Goal: Browse casually: Explore the website without a specific task or goal

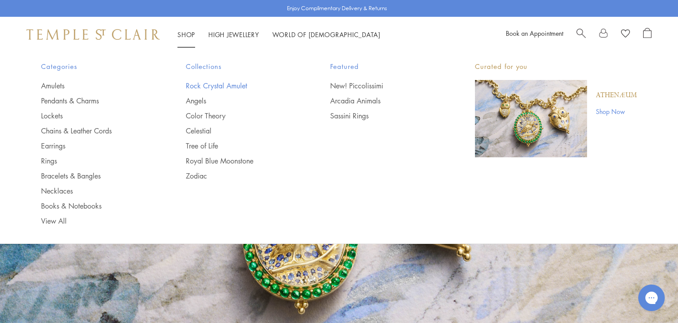
click at [218, 84] on link "Rock Crystal Amulet" at bounding box center [240, 86] width 109 height 10
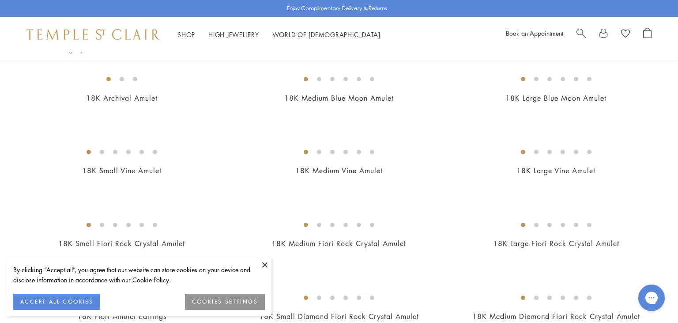
click at [267, 262] on button at bounding box center [264, 264] width 13 height 13
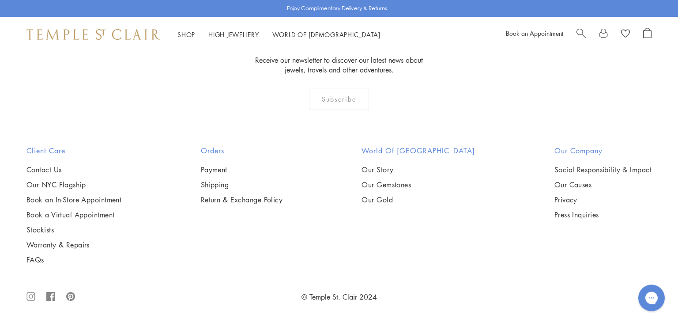
scroll to position [6059, 0]
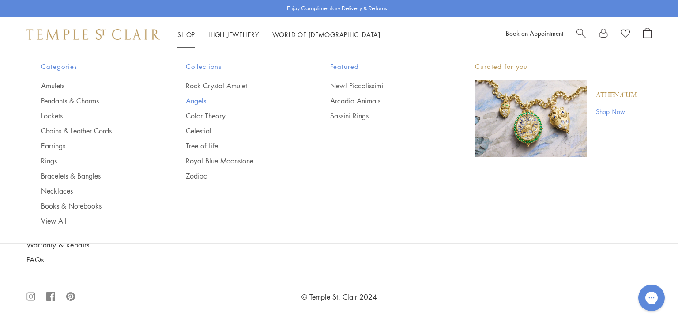
click at [199, 100] on link "Angels" at bounding box center [240, 101] width 109 height 10
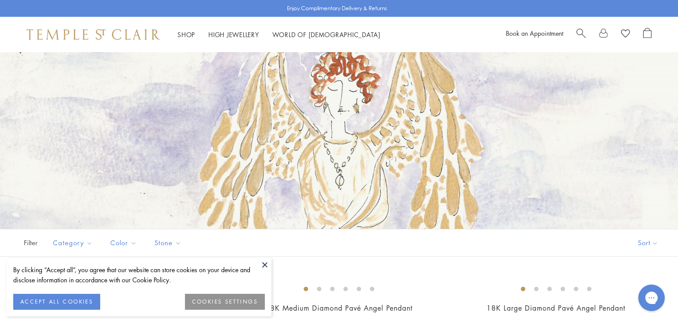
click at [264, 264] on button at bounding box center [264, 264] width 13 height 13
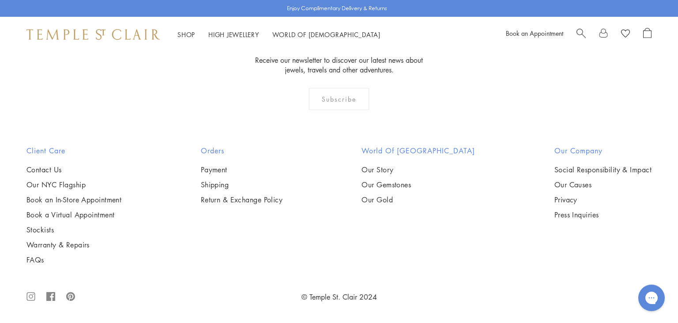
scroll to position [1724, 0]
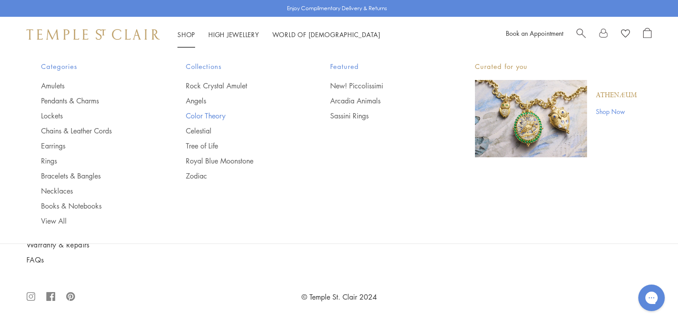
click at [191, 113] on link "Color Theory" at bounding box center [240, 116] width 109 height 10
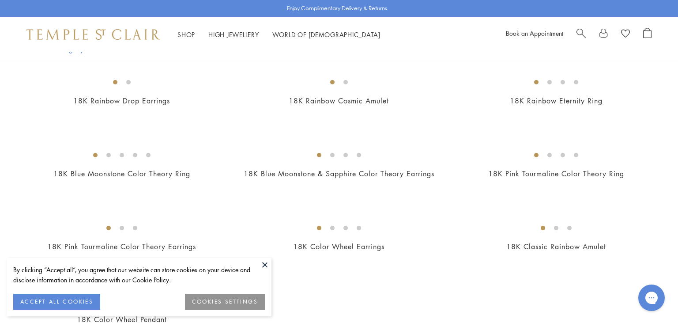
click at [264, 266] on button at bounding box center [264, 264] width 13 height 13
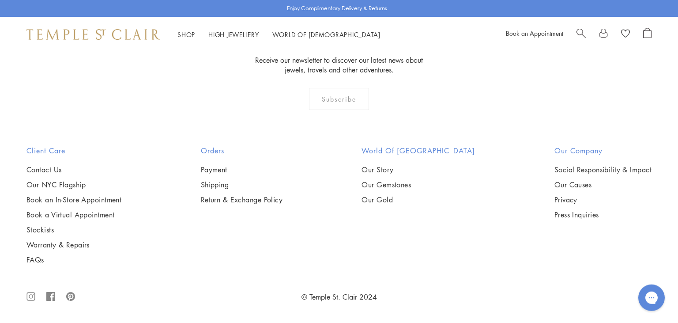
scroll to position [1072, 0]
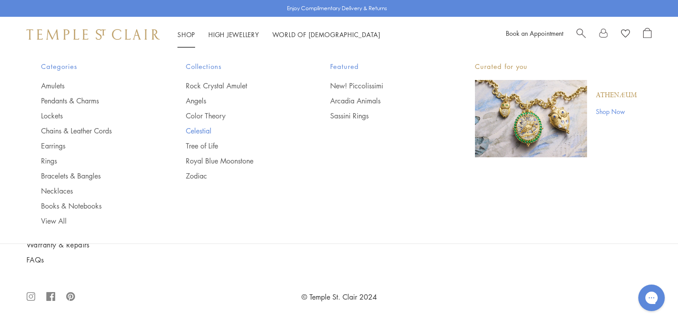
click at [198, 128] on link "Celestial" at bounding box center [240, 131] width 109 height 10
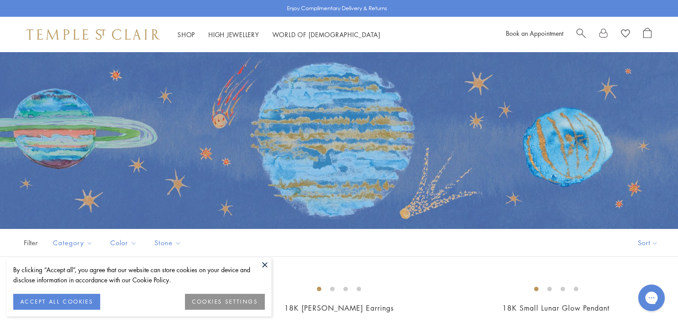
click at [266, 264] on button at bounding box center [264, 264] width 13 height 13
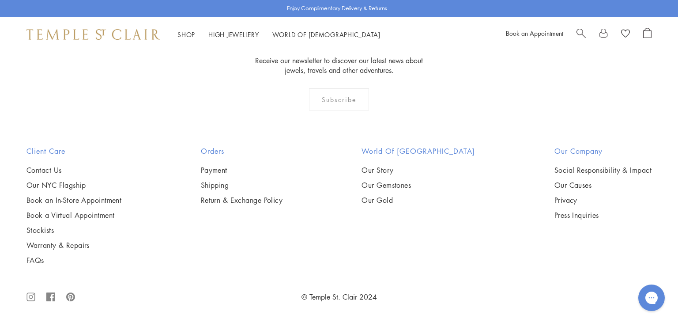
scroll to position [4521, 0]
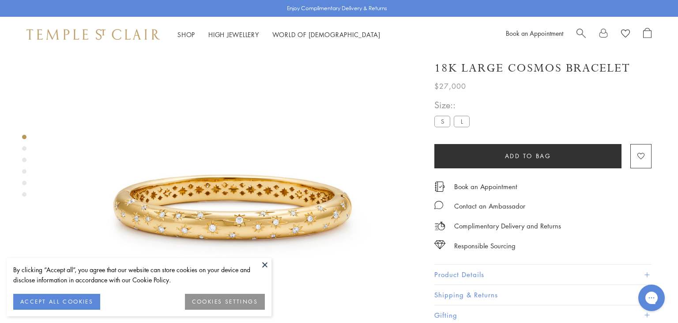
scroll to position [52, 0]
click at [262, 266] on button at bounding box center [264, 264] width 13 height 13
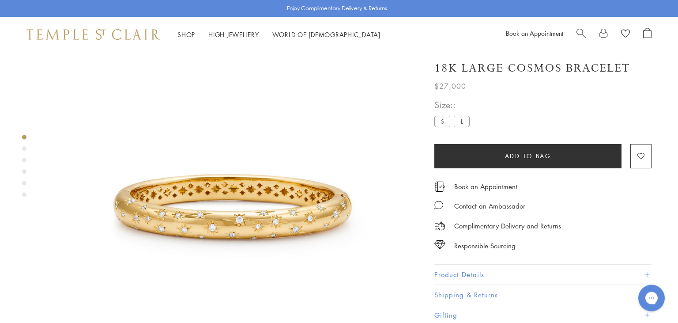
click at [489, 264] on button "Product Details" at bounding box center [542, 274] width 217 height 20
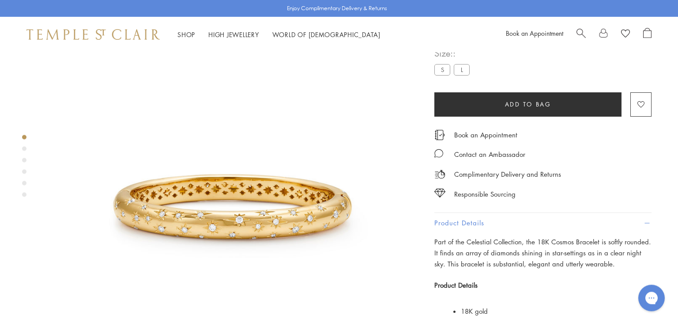
click at [487, 233] on button "Product Details" at bounding box center [542, 223] width 217 height 20
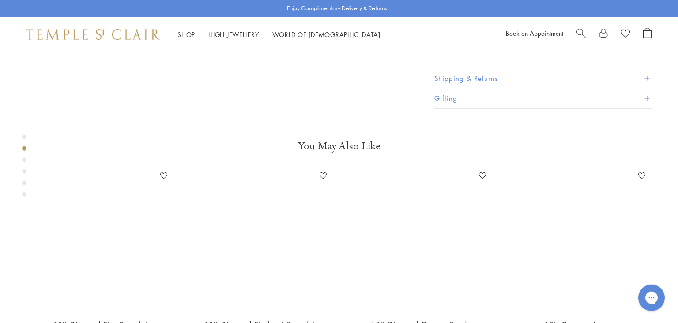
scroll to position [331, 0]
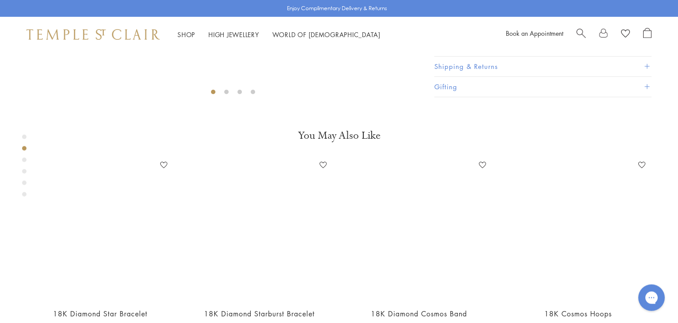
click at [478, 56] on button "Product Details" at bounding box center [542, 47] width 217 height 20
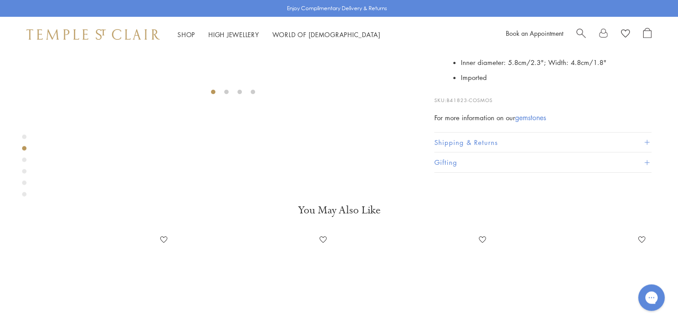
scroll to position [518, 0]
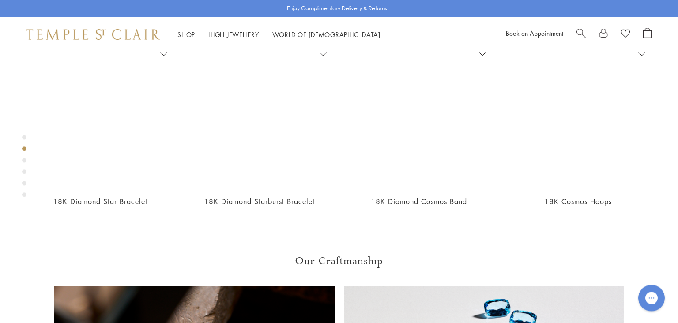
drag, startPoint x: 450, startPoint y: 250, endPoint x: 504, endPoint y: 251, distance: 53.9
copy span "41823-COSMOS"
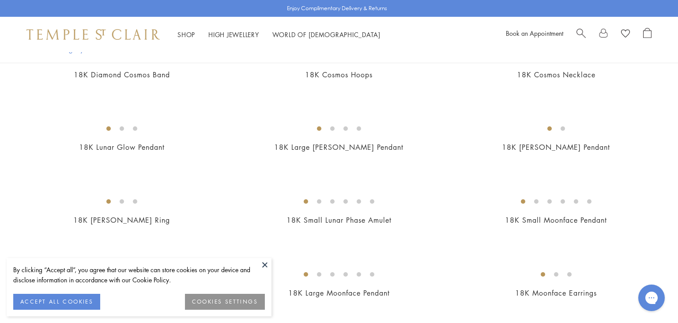
click at [260, 266] on button at bounding box center [264, 264] width 13 height 13
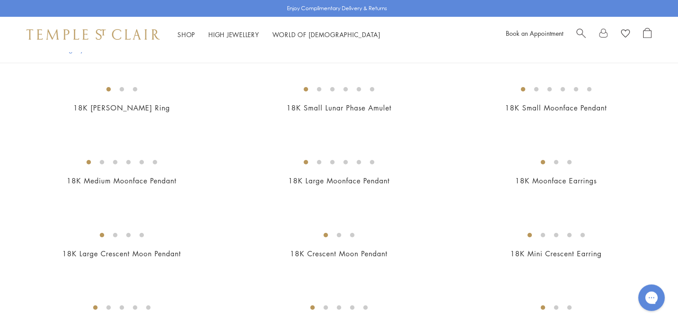
scroll to position [466, 0]
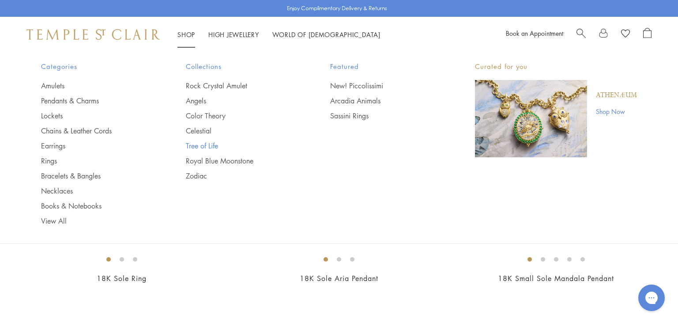
click at [195, 147] on link "Tree of Life" at bounding box center [240, 146] width 109 height 10
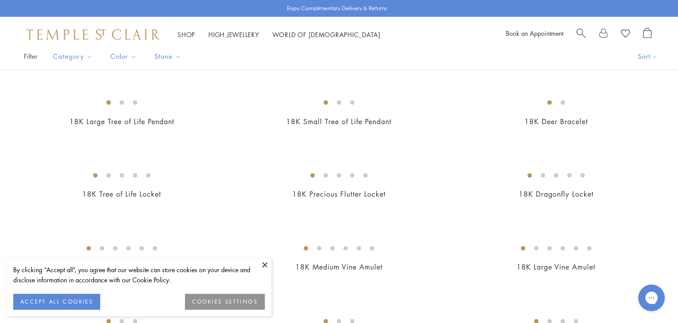
click at [264, 263] on button at bounding box center [264, 264] width 13 height 13
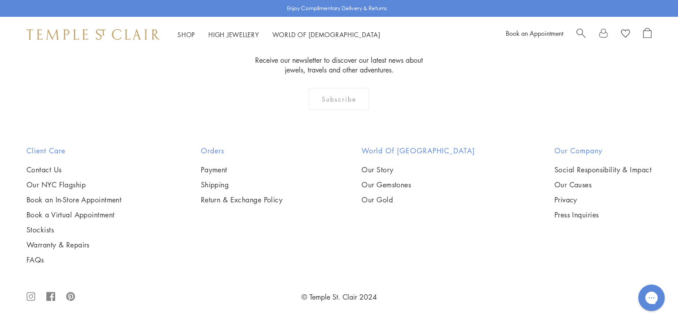
scroll to position [3635, 0]
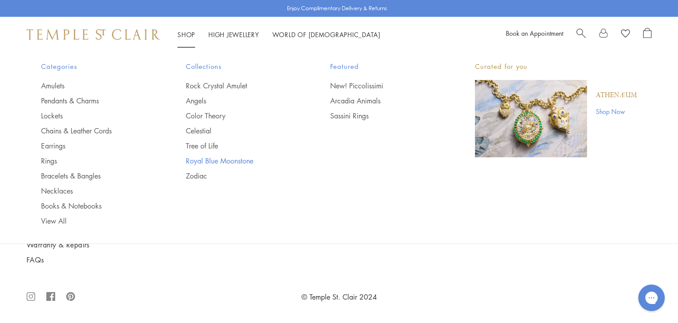
click at [198, 161] on link "Royal Blue Moonstone" at bounding box center [240, 161] width 109 height 10
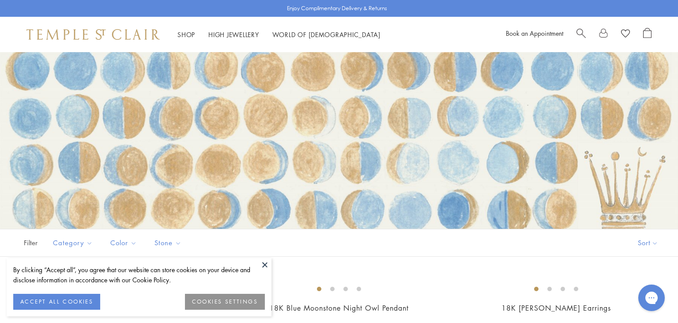
click at [264, 269] on button at bounding box center [264, 264] width 13 height 13
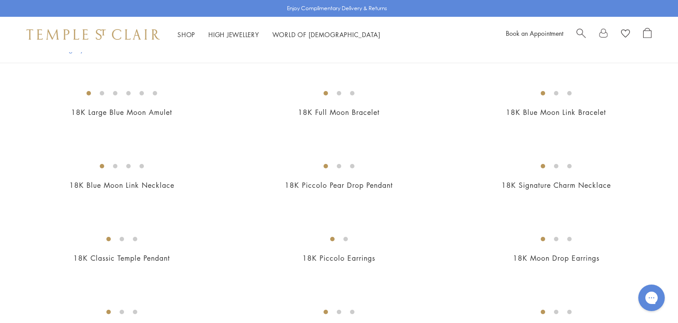
scroll to position [606, 0]
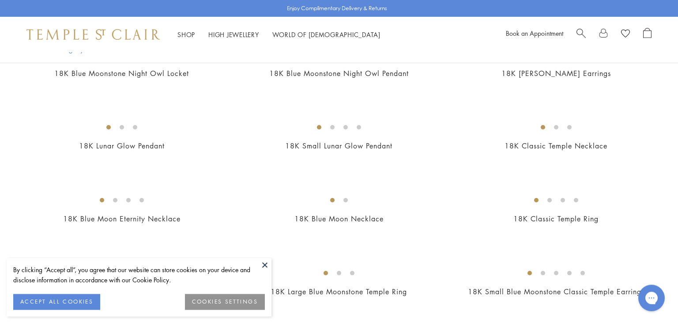
scroll to position [233, 0]
click at [265, 265] on button at bounding box center [264, 264] width 13 height 13
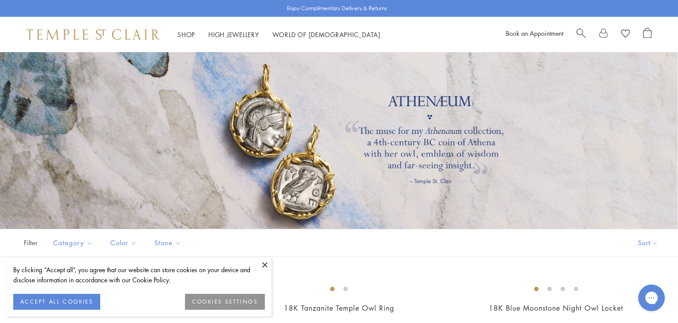
click at [266, 264] on button at bounding box center [264, 264] width 13 height 13
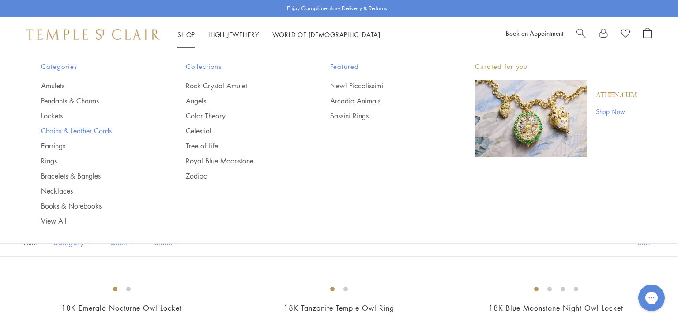
click at [86, 132] on link "Chains & Leather Cords" at bounding box center [95, 131] width 109 height 10
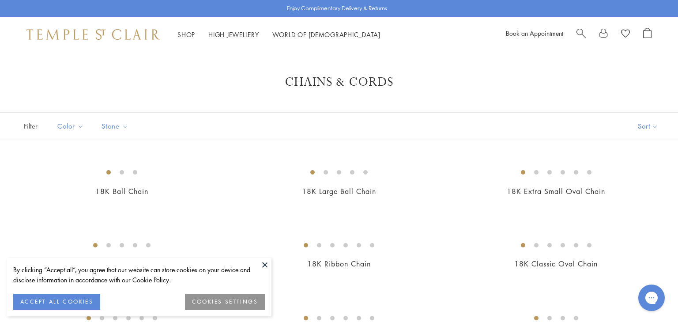
click at [263, 264] on button at bounding box center [264, 264] width 13 height 13
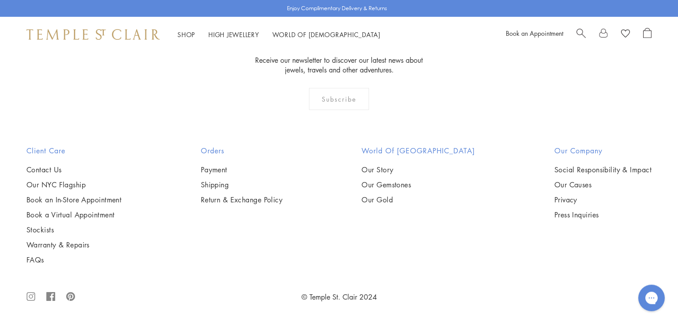
scroll to position [1444, 0]
click at [0, 0] on img at bounding box center [0, 0] width 0 height 0
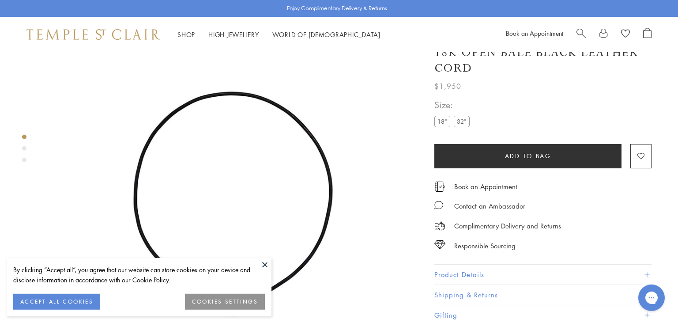
scroll to position [48, 0]
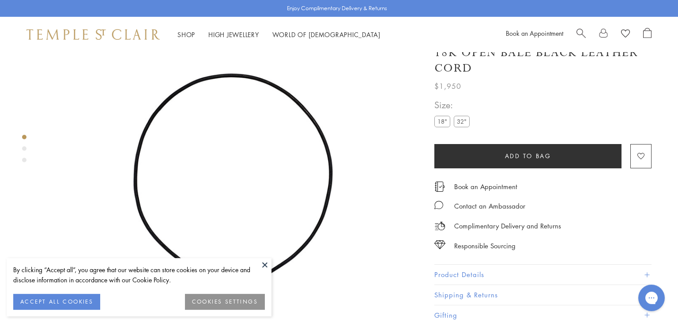
click at [264, 263] on button at bounding box center [264, 264] width 13 height 13
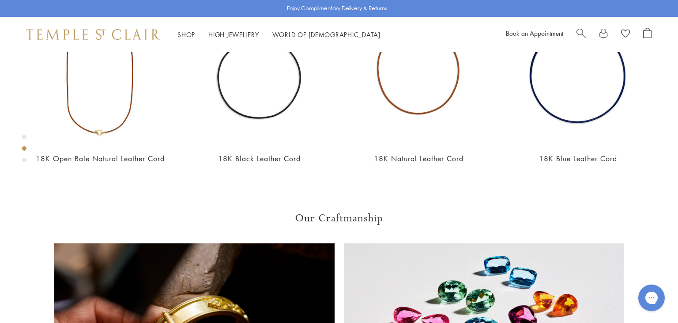
scroll to position [518, 0]
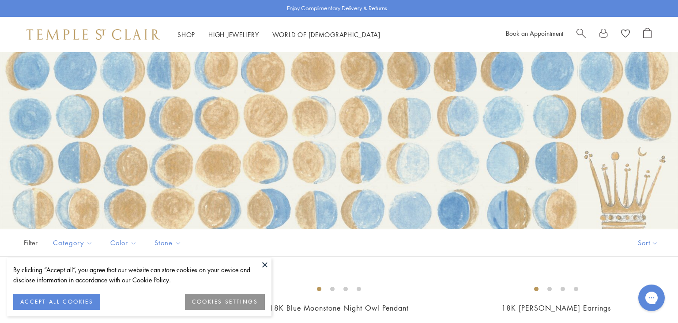
click at [267, 262] on button at bounding box center [264, 264] width 13 height 13
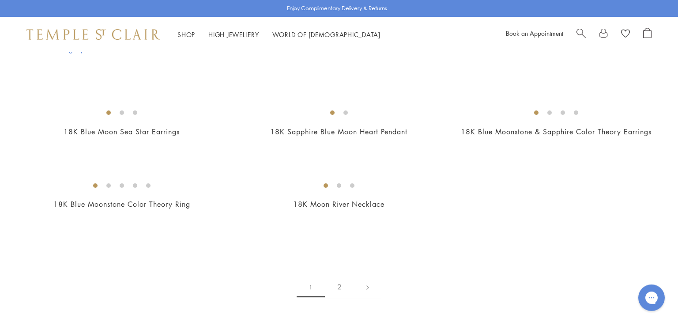
scroll to position [1444, 0]
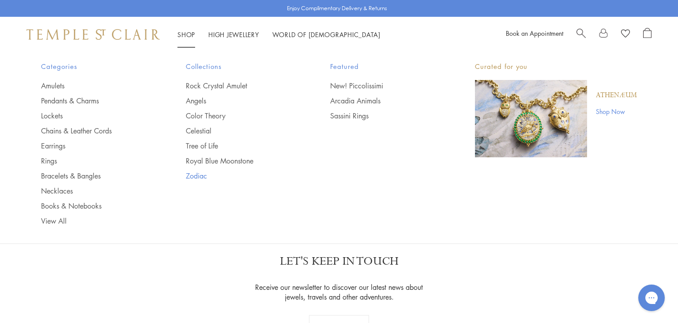
click at [190, 177] on link "Zodiac" at bounding box center [240, 176] width 109 height 10
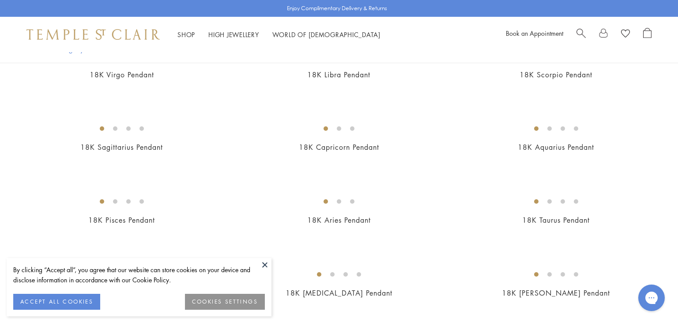
click at [267, 262] on button at bounding box center [264, 264] width 13 height 13
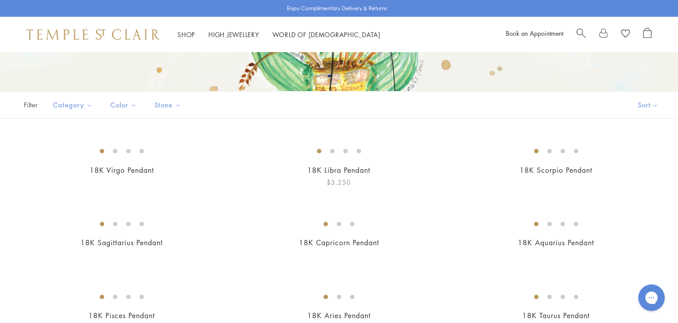
scroll to position [233, 0]
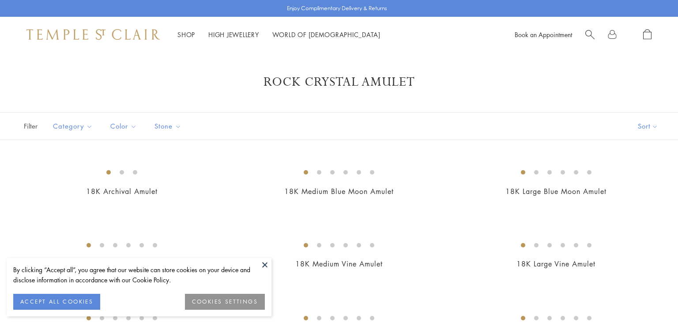
click at [261, 262] on button at bounding box center [264, 264] width 13 height 13
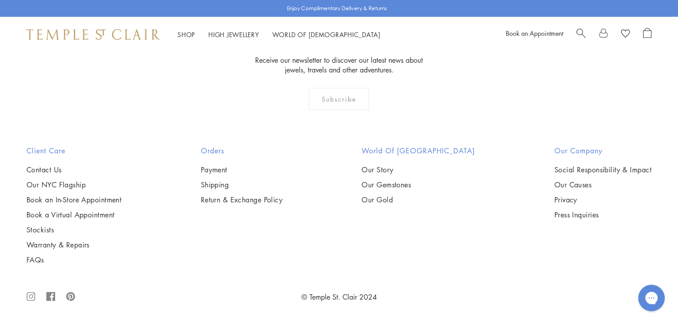
scroll to position [6059, 0]
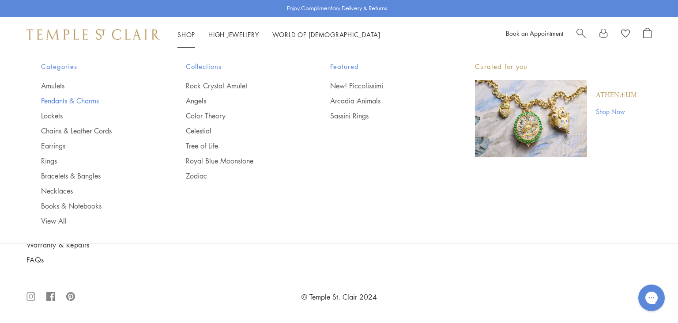
click at [79, 99] on link "Pendants & Charms" at bounding box center [95, 101] width 109 height 10
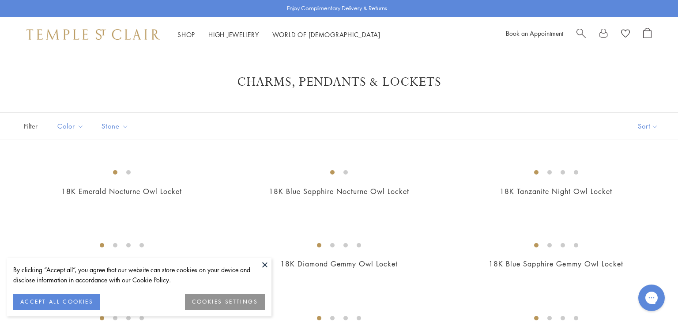
click at [265, 266] on button at bounding box center [264, 264] width 13 height 13
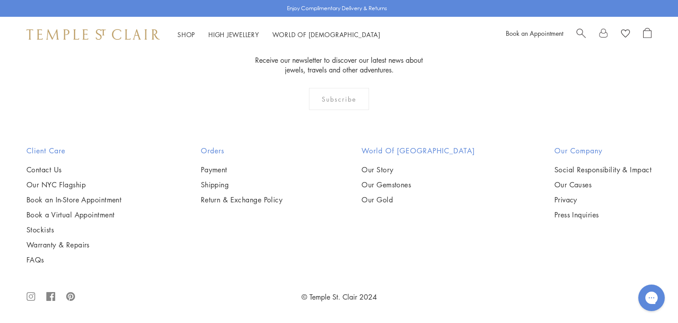
scroll to position [5826, 0]
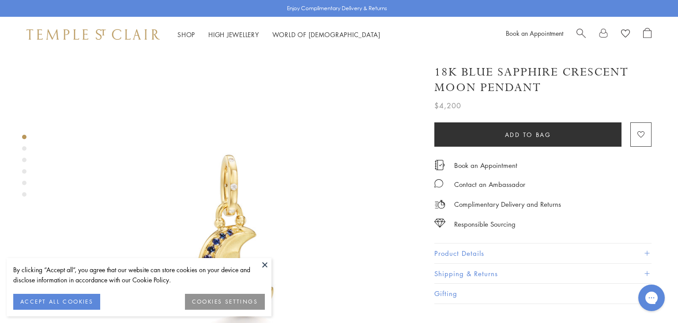
click at [263, 263] on button at bounding box center [264, 264] width 13 height 13
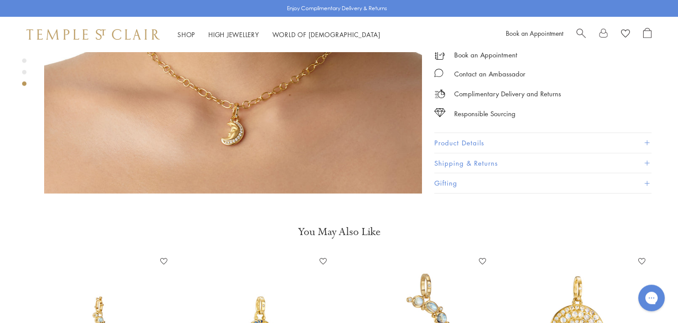
scroll to position [2237, 0]
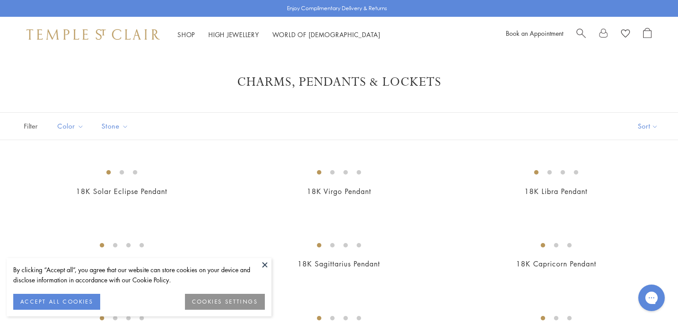
click at [266, 264] on button at bounding box center [264, 264] width 13 height 13
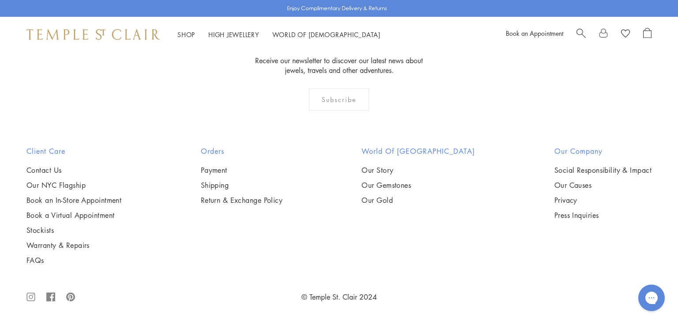
scroll to position [4894, 0]
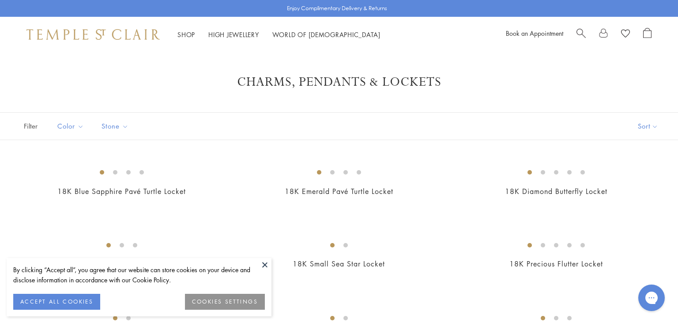
click at [262, 263] on button at bounding box center [264, 264] width 13 height 13
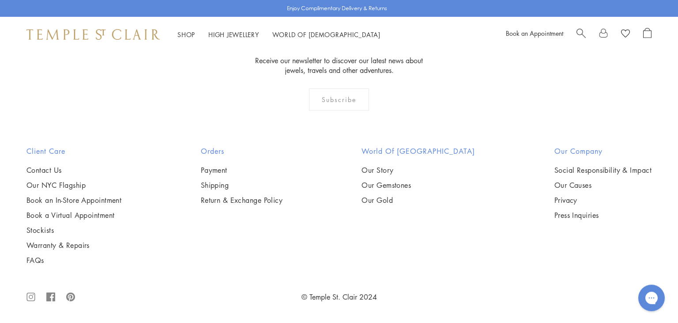
scroll to position [792, 0]
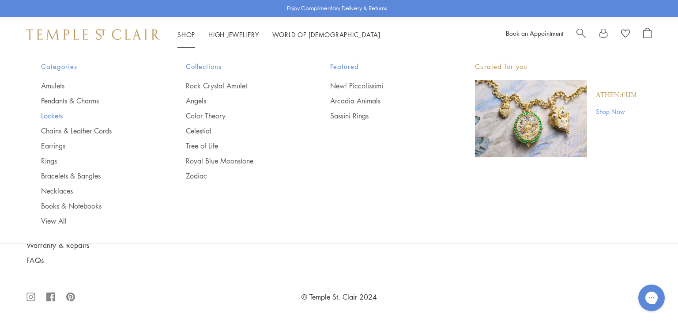
click at [53, 113] on link "Lockets" at bounding box center [95, 116] width 109 height 10
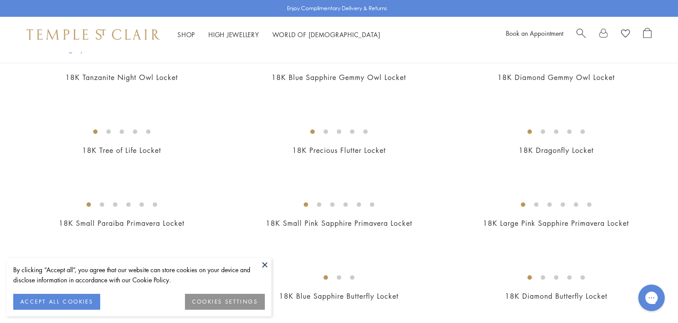
click at [264, 266] on button at bounding box center [264, 264] width 13 height 13
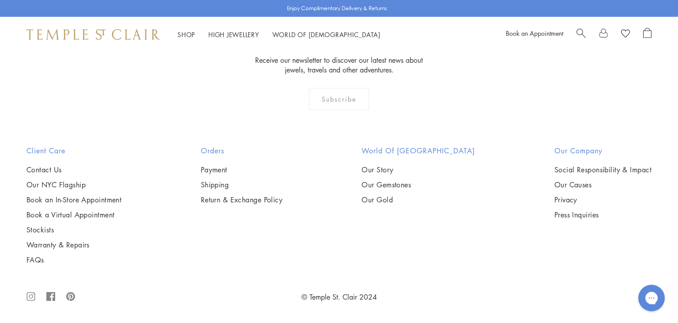
scroll to position [1724, 0]
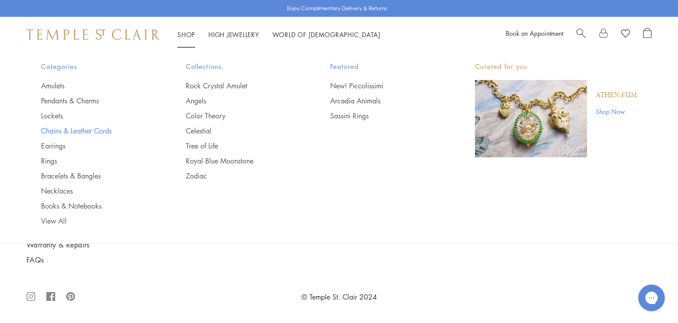
click at [61, 131] on link "Chains & Leather Cords" at bounding box center [95, 131] width 109 height 10
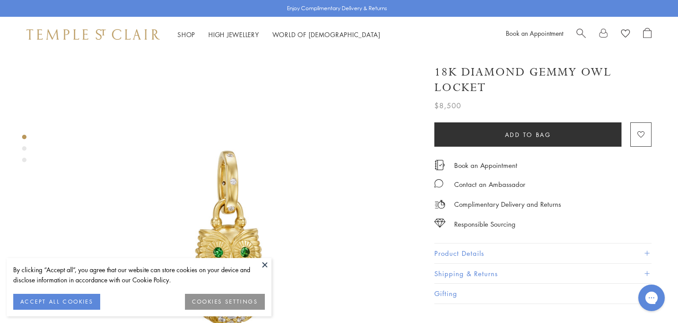
click at [264, 264] on button at bounding box center [264, 264] width 13 height 13
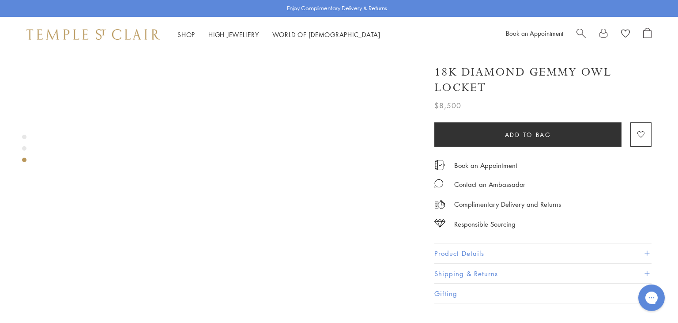
scroll to position [978, 0]
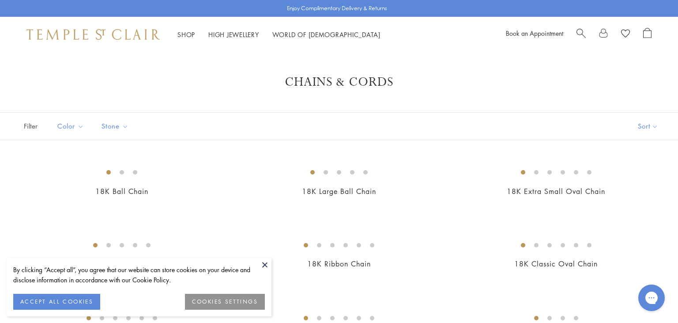
click at [265, 264] on button at bounding box center [264, 264] width 13 height 13
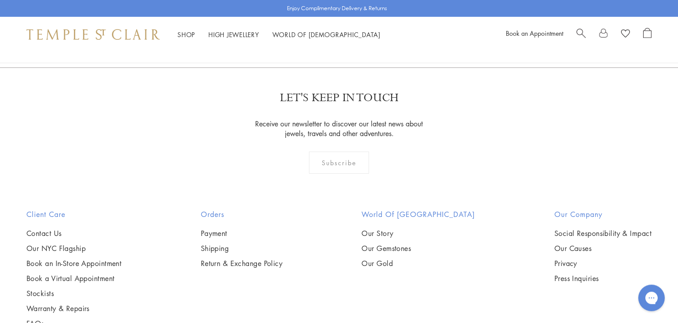
scroll to position [792, 0]
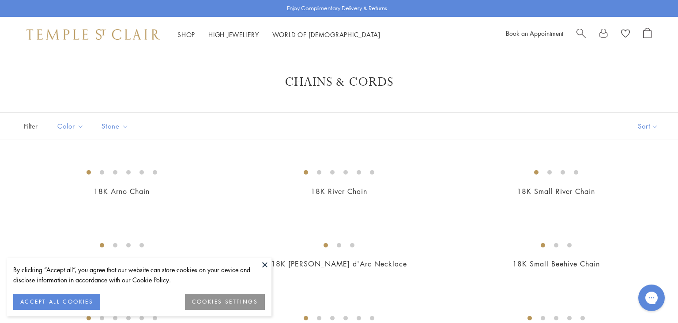
click at [262, 263] on button at bounding box center [264, 264] width 13 height 13
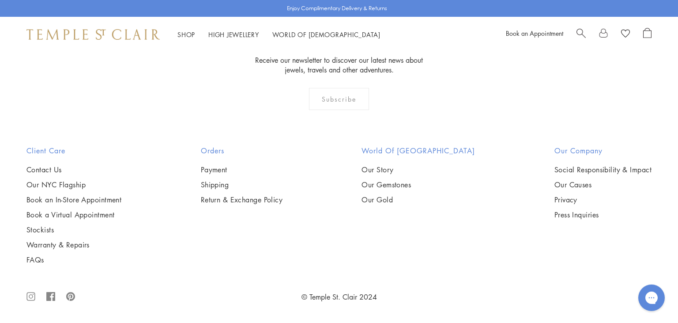
scroll to position [1584, 0]
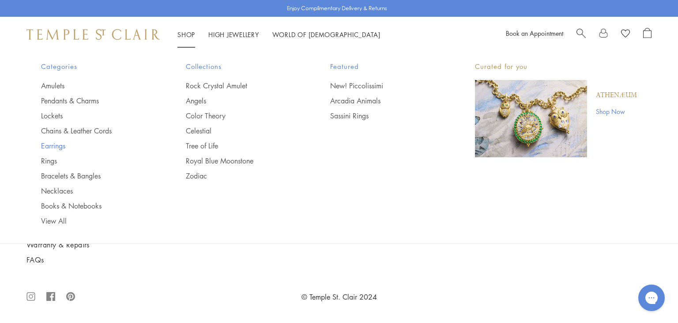
click at [45, 144] on link "Earrings" at bounding box center [95, 146] width 109 height 10
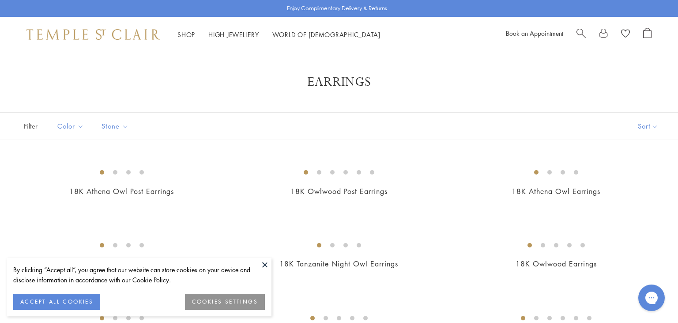
click at [263, 264] on button at bounding box center [264, 264] width 13 height 13
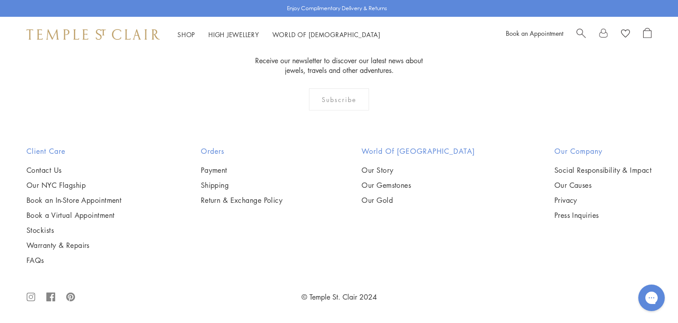
scroll to position [4567, 0]
